Goal: Transaction & Acquisition: Purchase product/service

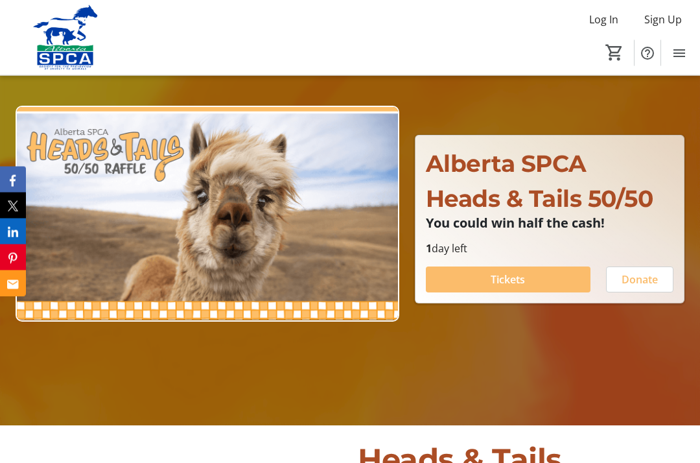
scroll to position [116, 0]
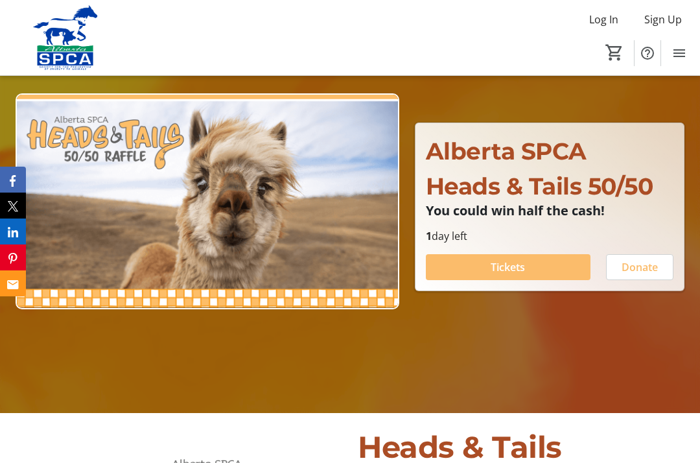
click at [551, 282] on span at bounding box center [508, 266] width 165 height 31
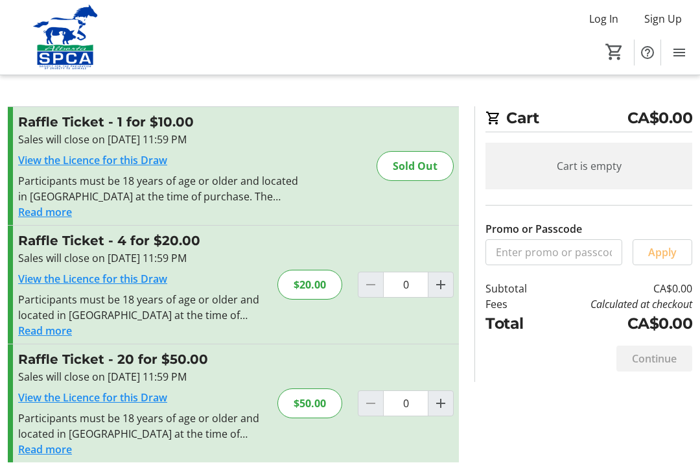
scroll to position [1, 0]
click at [441, 287] on mat-icon "Increment by one" at bounding box center [441, 285] width 16 height 16
type input "1"
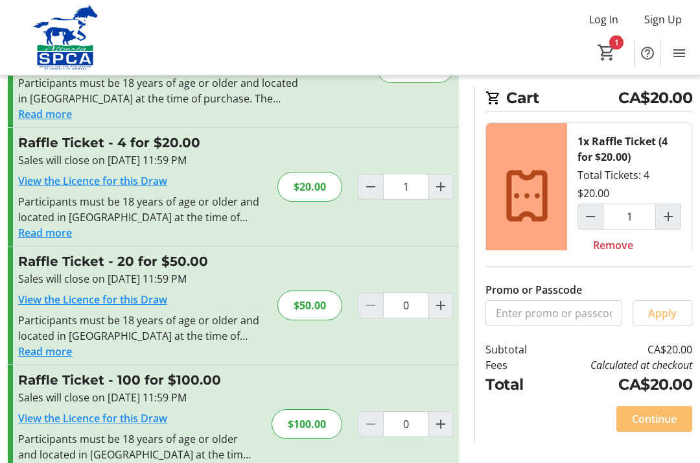
scroll to position [98, 0]
click at [642, 426] on span "Continue" at bounding box center [654, 419] width 45 height 16
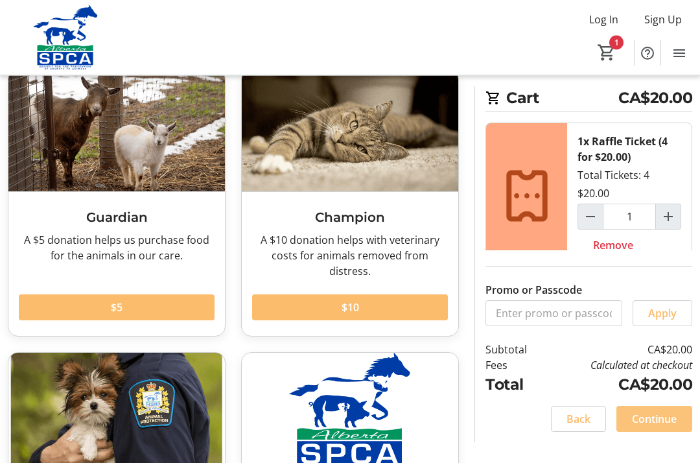
scroll to position [76, 0]
click at [648, 426] on span "Continue" at bounding box center [654, 419] width 45 height 16
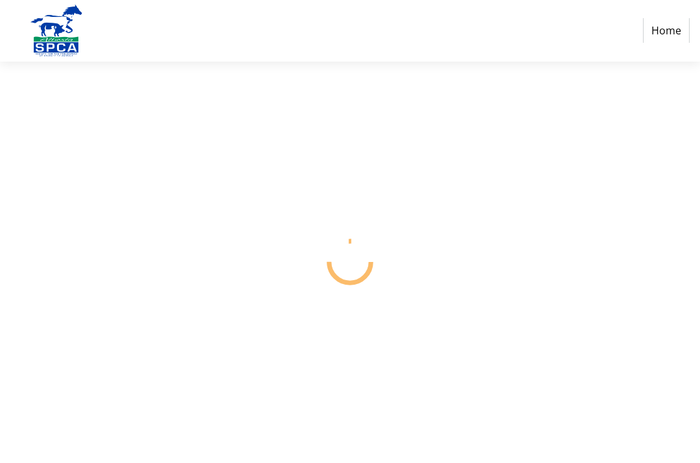
select select "CA"
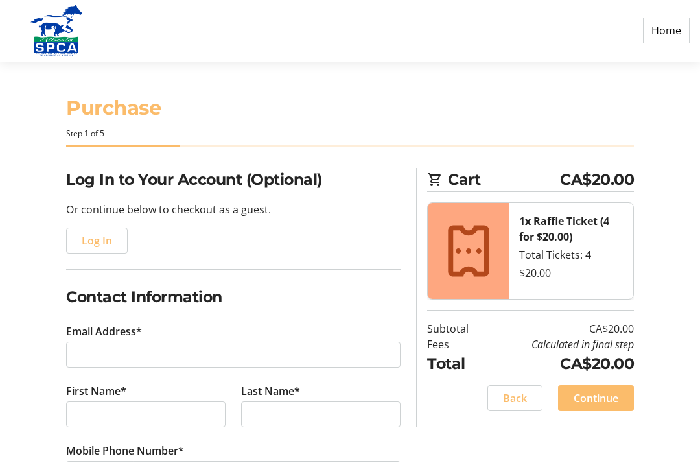
scroll to position [1, 0]
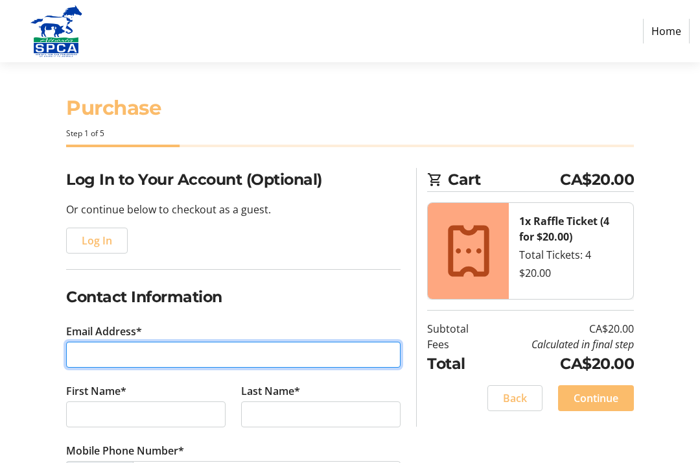
click at [307, 353] on input "Email Address*" at bounding box center [233, 355] width 334 height 26
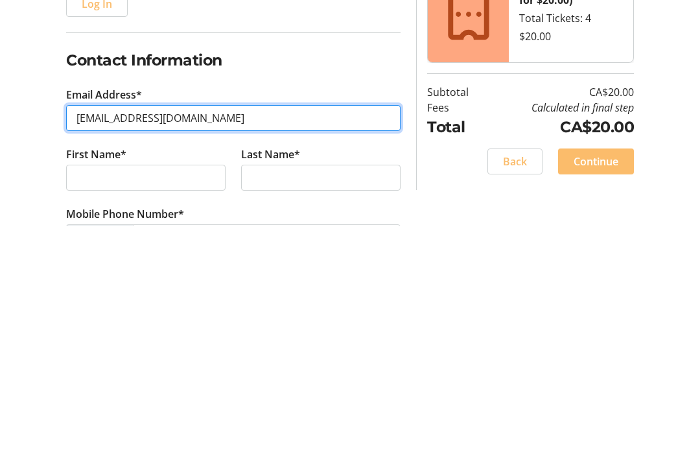
type input "[EMAIL_ADDRESS][DOMAIN_NAME]"
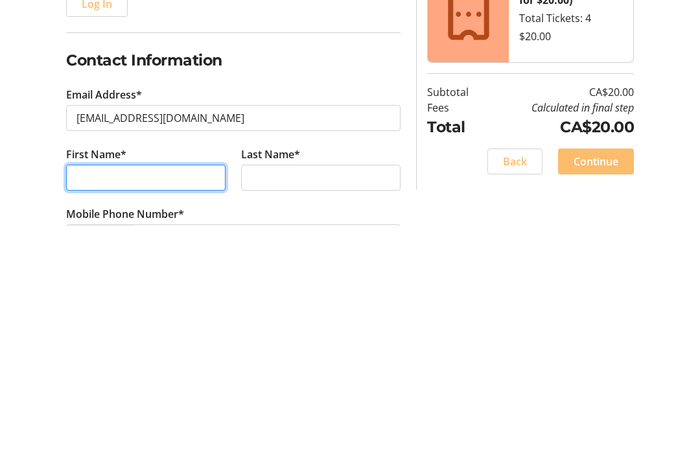
click at [187, 402] on input "First Name*" at bounding box center [145, 415] width 159 height 26
type input "[PERSON_NAME]"
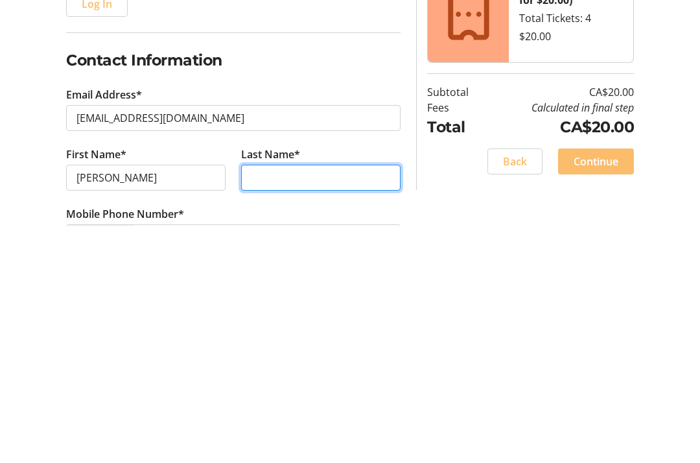
type input "[PERSON_NAME]"
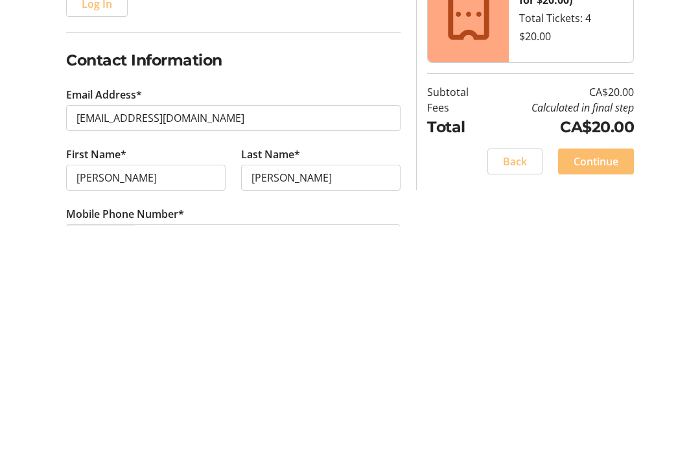
scroll to position [238, 0]
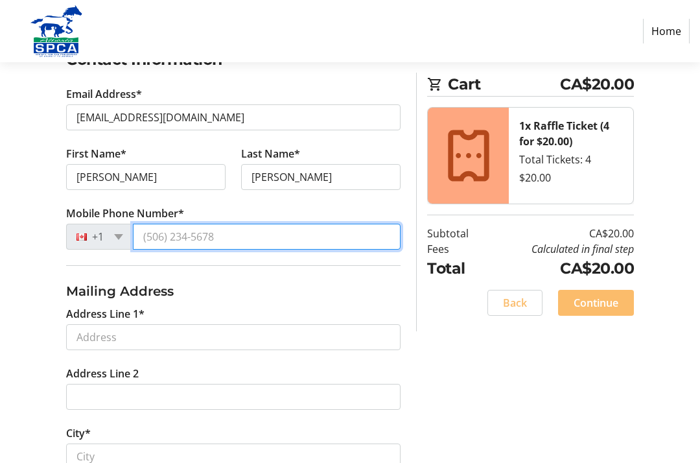
click at [307, 243] on input "Mobile Phone Number*" at bounding box center [267, 237] width 268 height 26
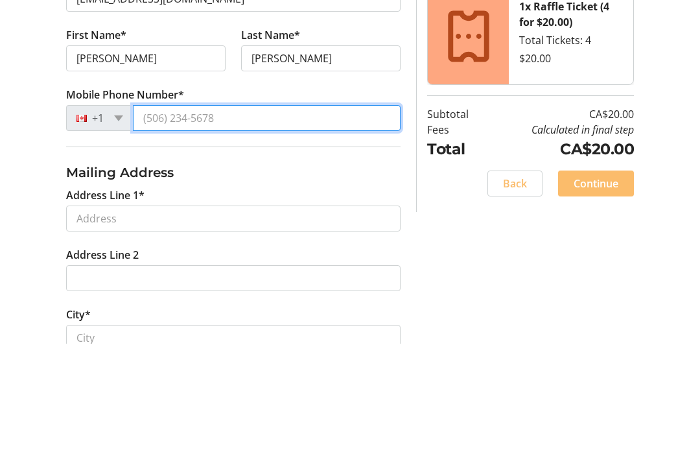
type input "[PHONE_NUMBER]"
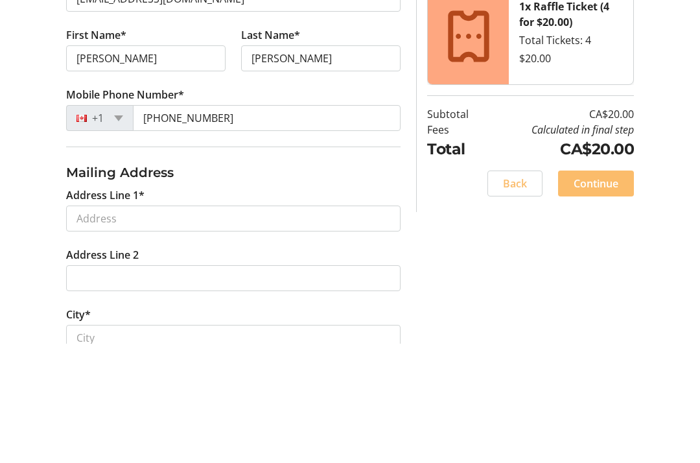
scroll to position [357, 0]
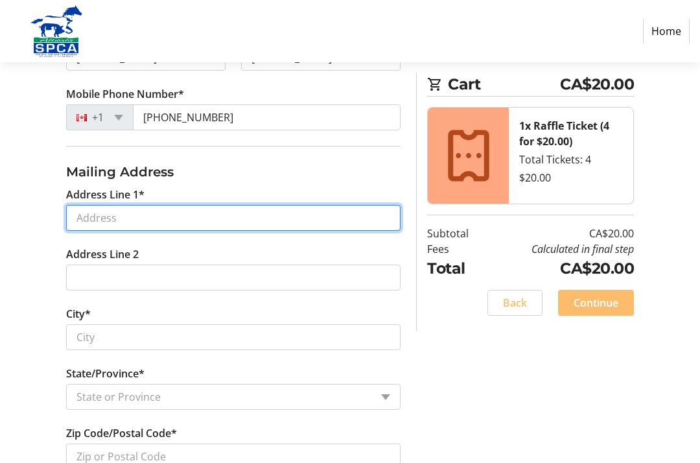
click at [327, 220] on input "Address Line 1*" at bounding box center [233, 218] width 334 height 26
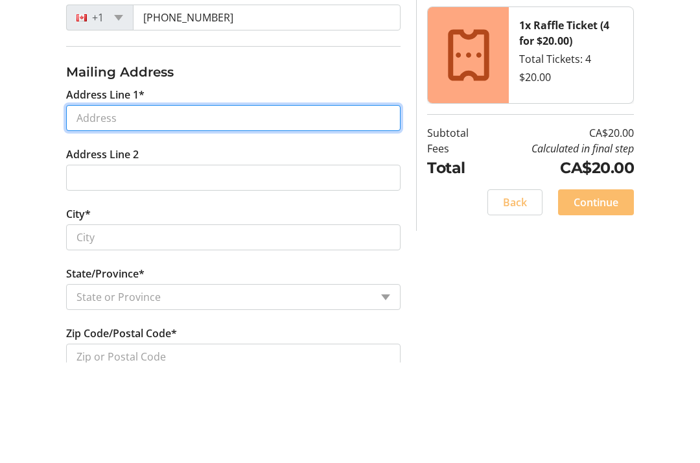
type input "47"
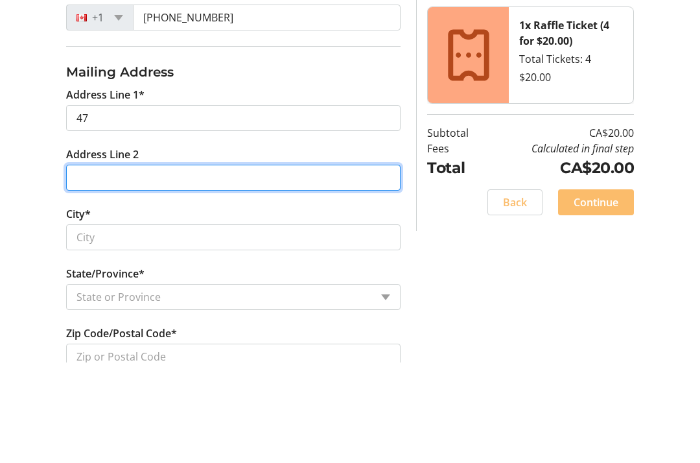
type input "[GEOGRAPHIC_DATA]"
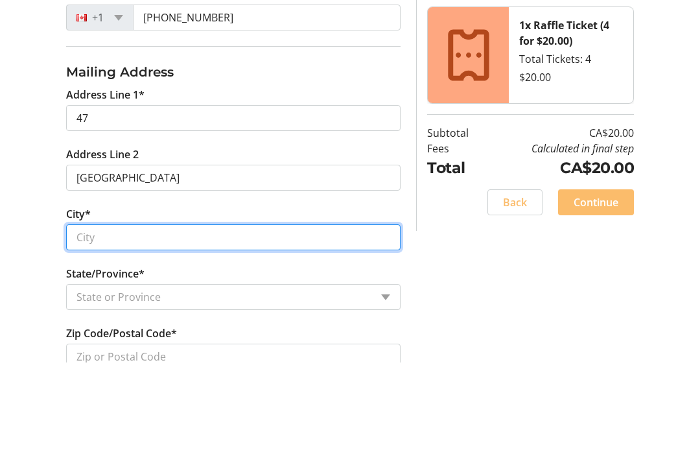
type input "[GEOGRAPHIC_DATA]"
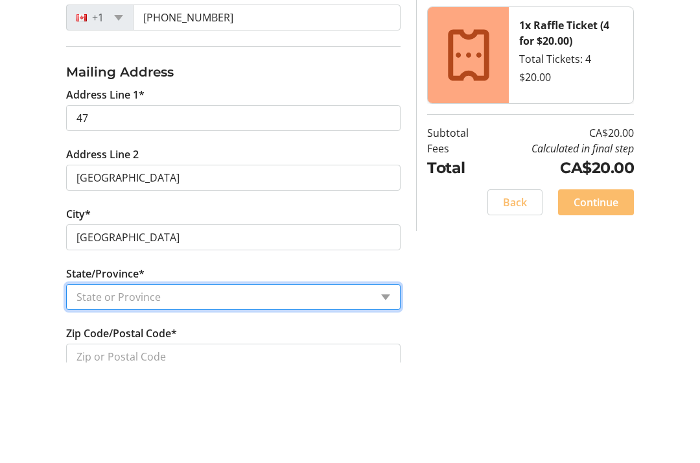
select select "AB"
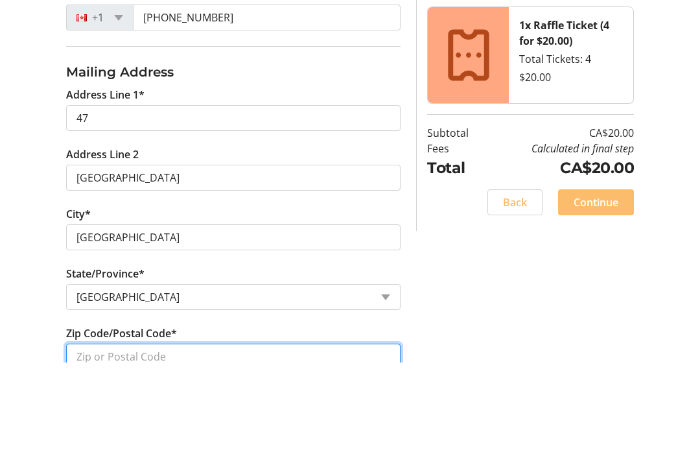
type input "T7Z1W8"
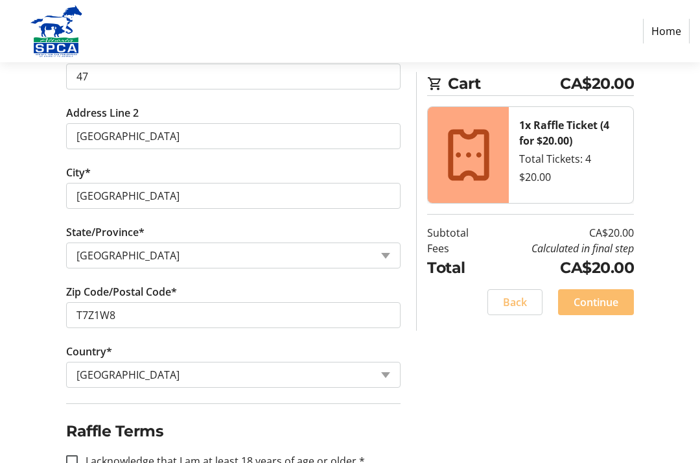
scroll to position [498, 0]
click at [73, 462] on input "I acknowledge that I am at least 18 years of age or older.*" at bounding box center [72, 462] width 12 height 12
checkbox input "true"
click at [607, 301] on span "Continue" at bounding box center [596, 303] width 45 height 16
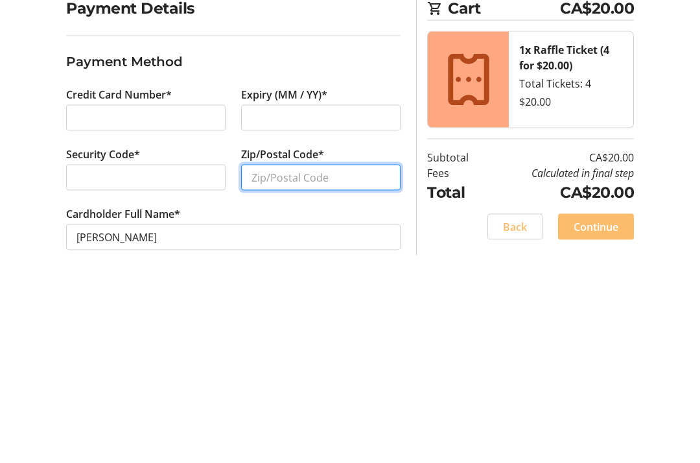
click at [344, 336] on input "Zip/Postal Code*" at bounding box center [320, 349] width 159 height 26
type input "T7Z1W8"
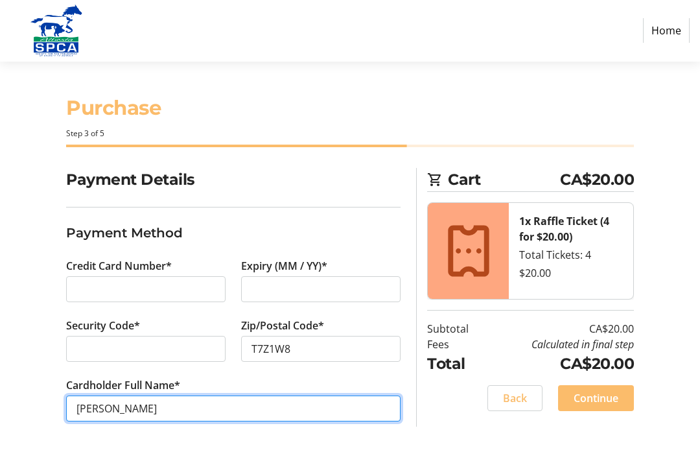
click at [169, 405] on input "[PERSON_NAME]" at bounding box center [233, 409] width 334 height 26
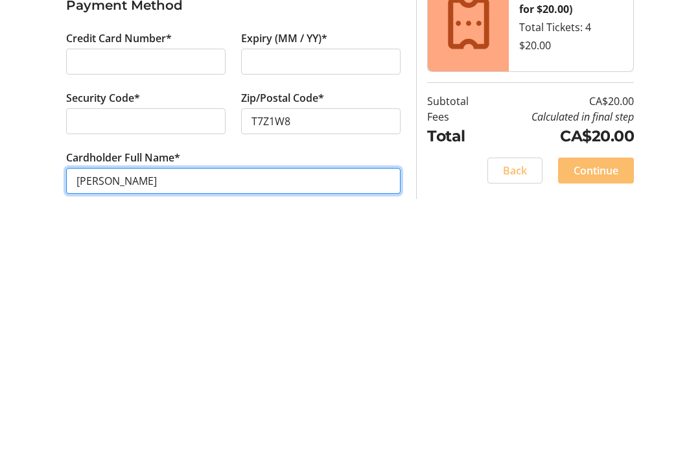
scroll to position [36, 0]
type input "[PERSON_NAME]"
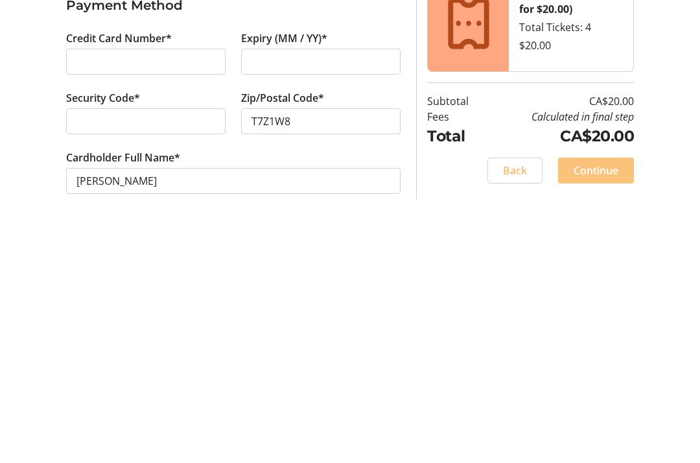
click at [605, 391] on span "Continue" at bounding box center [596, 399] width 45 height 16
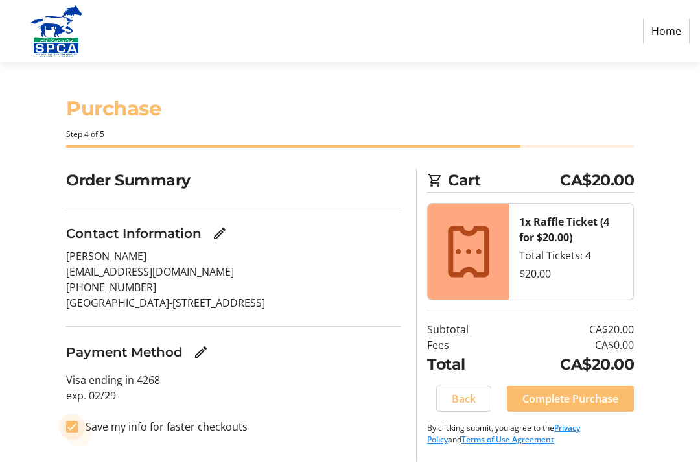
click at [71, 427] on input "Save my info for faster checkouts" at bounding box center [72, 427] width 12 height 12
checkbox input "false"
click at [563, 398] on span "Complete Purchase" at bounding box center [570, 399] width 96 height 16
